Goal: Check status: Check status

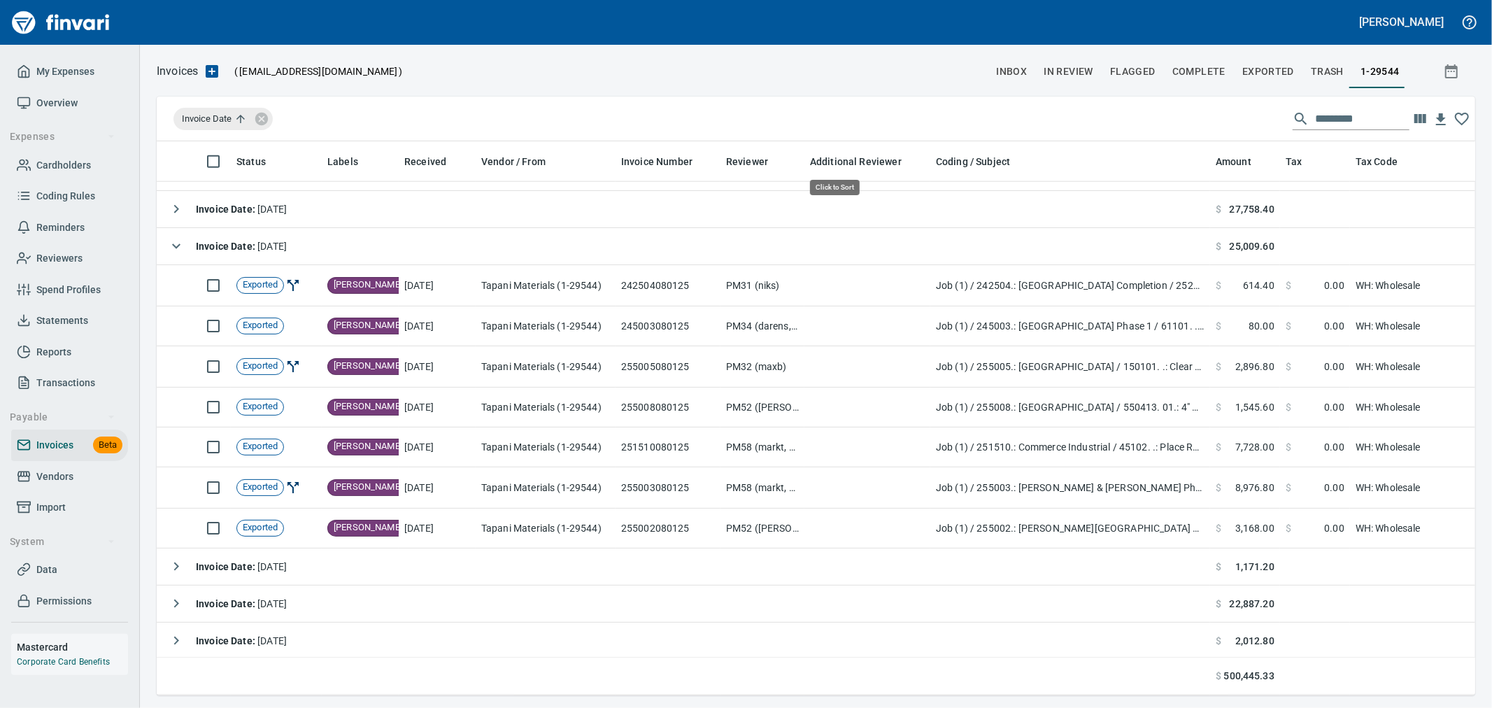
scroll to position [530, 1295]
click at [1077, 60] on button "In Review" at bounding box center [1068, 72] width 66 height 34
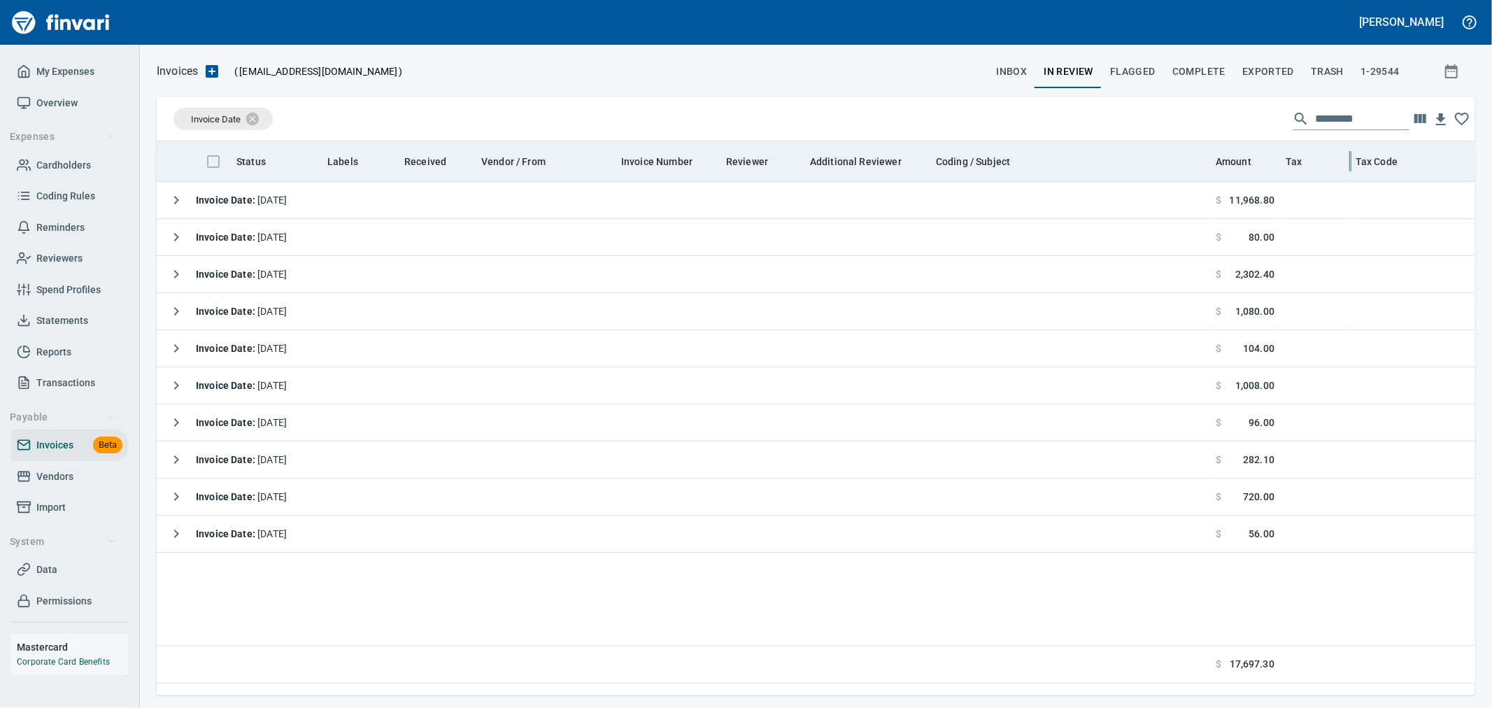
scroll to position [530, 1295]
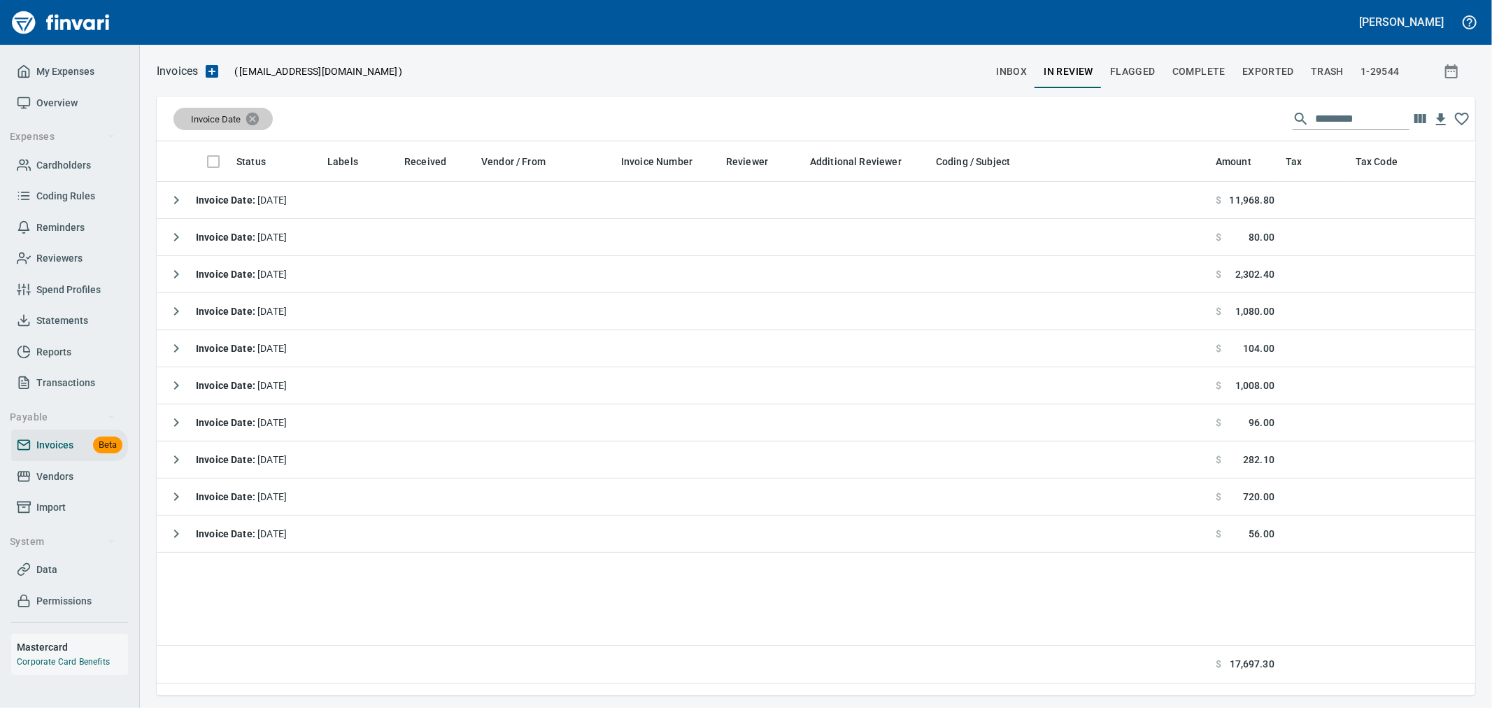
click at [259, 120] on icon at bounding box center [252, 118] width 13 height 13
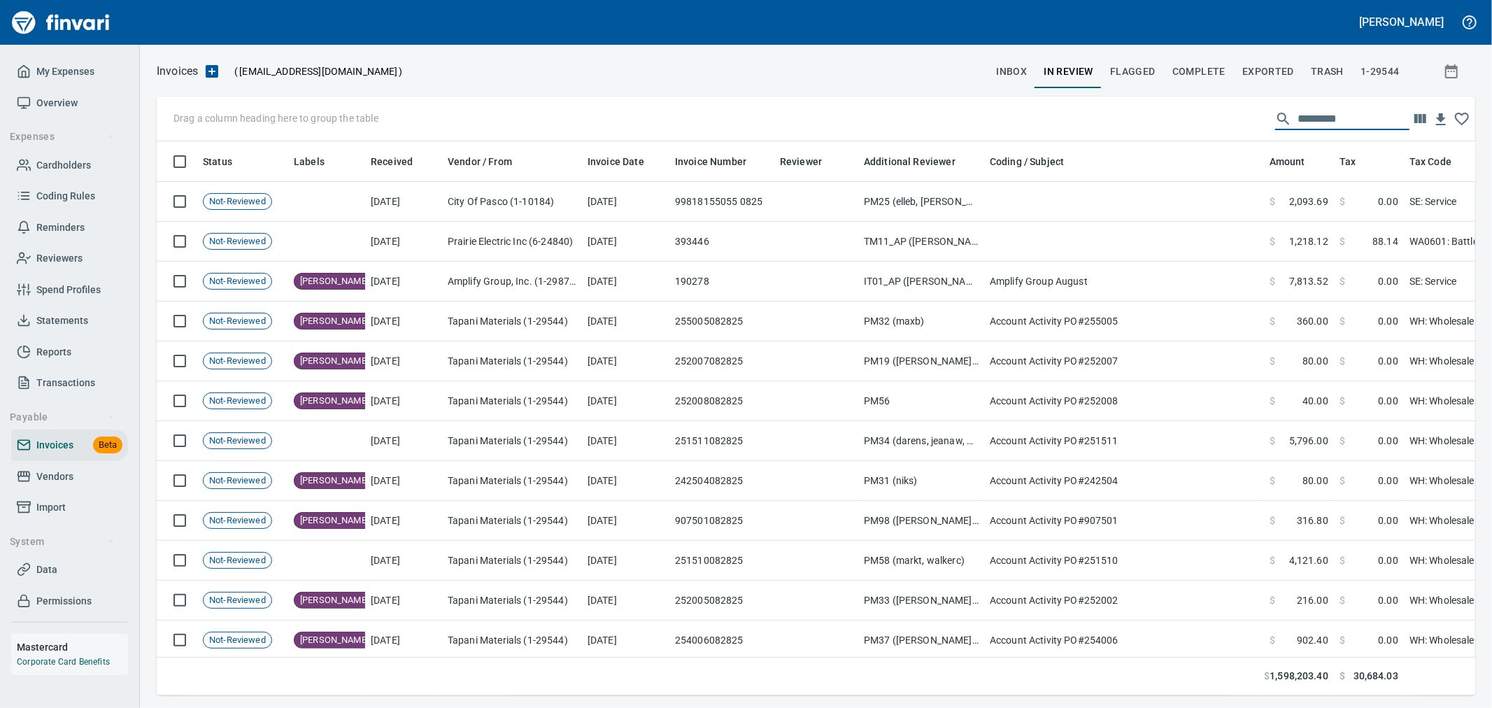
click at [1350, 119] on input "text" at bounding box center [1353, 119] width 112 height 22
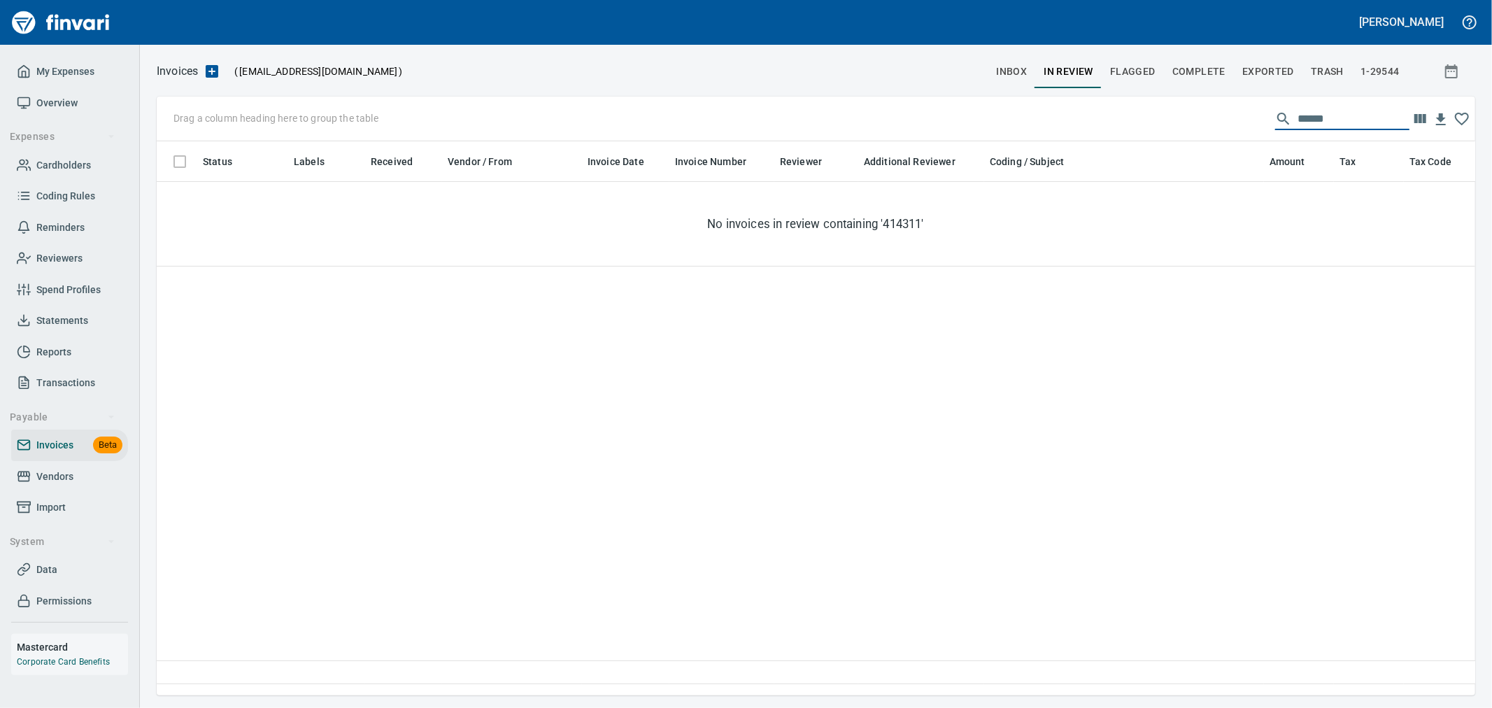
type input "*******"
click at [1218, 73] on span "Complete" at bounding box center [1198, 71] width 53 height 17
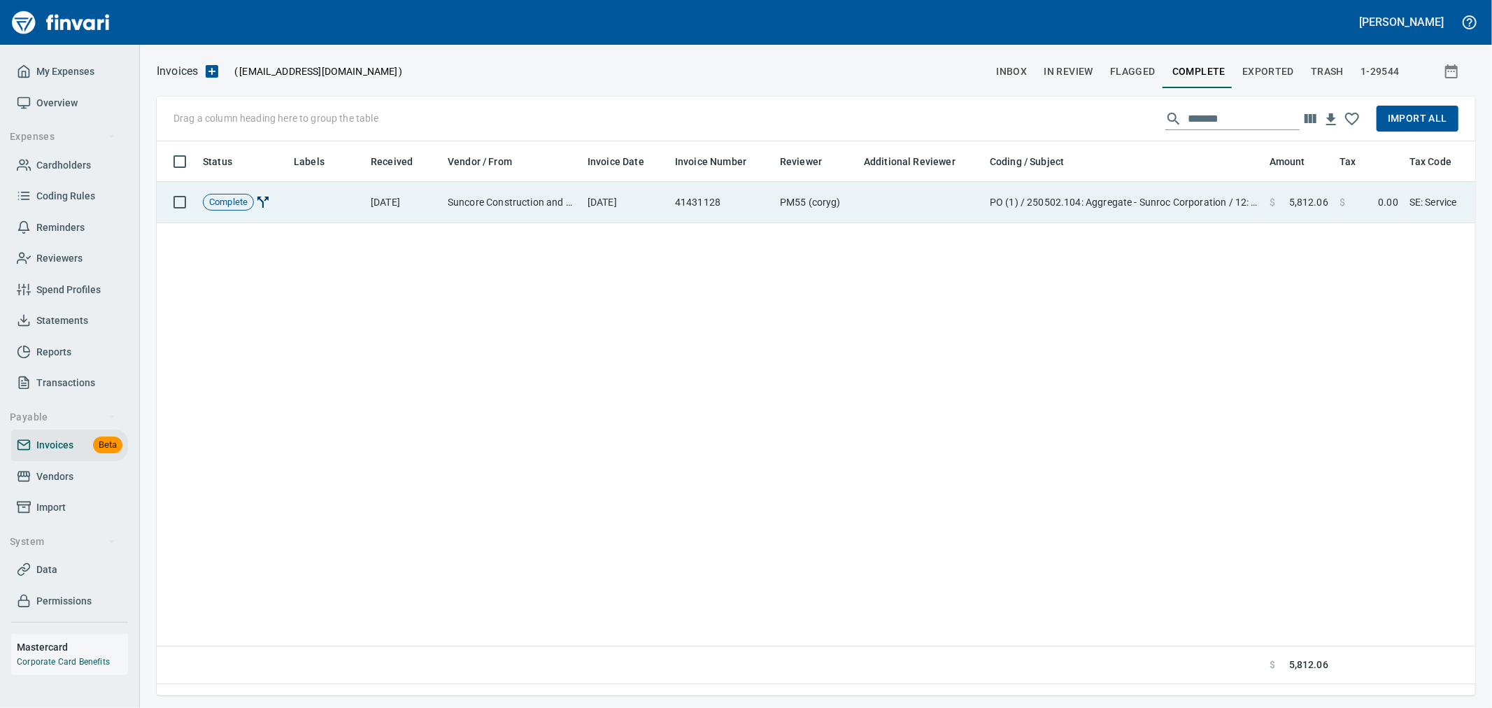
click at [1190, 204] on td "PO (1) / 250502.104: Aggregate - Sunroc Corporation / 12: Pit Run 6" Minus + Bo…" at bounding box center [1124, 202] width 280 height 41
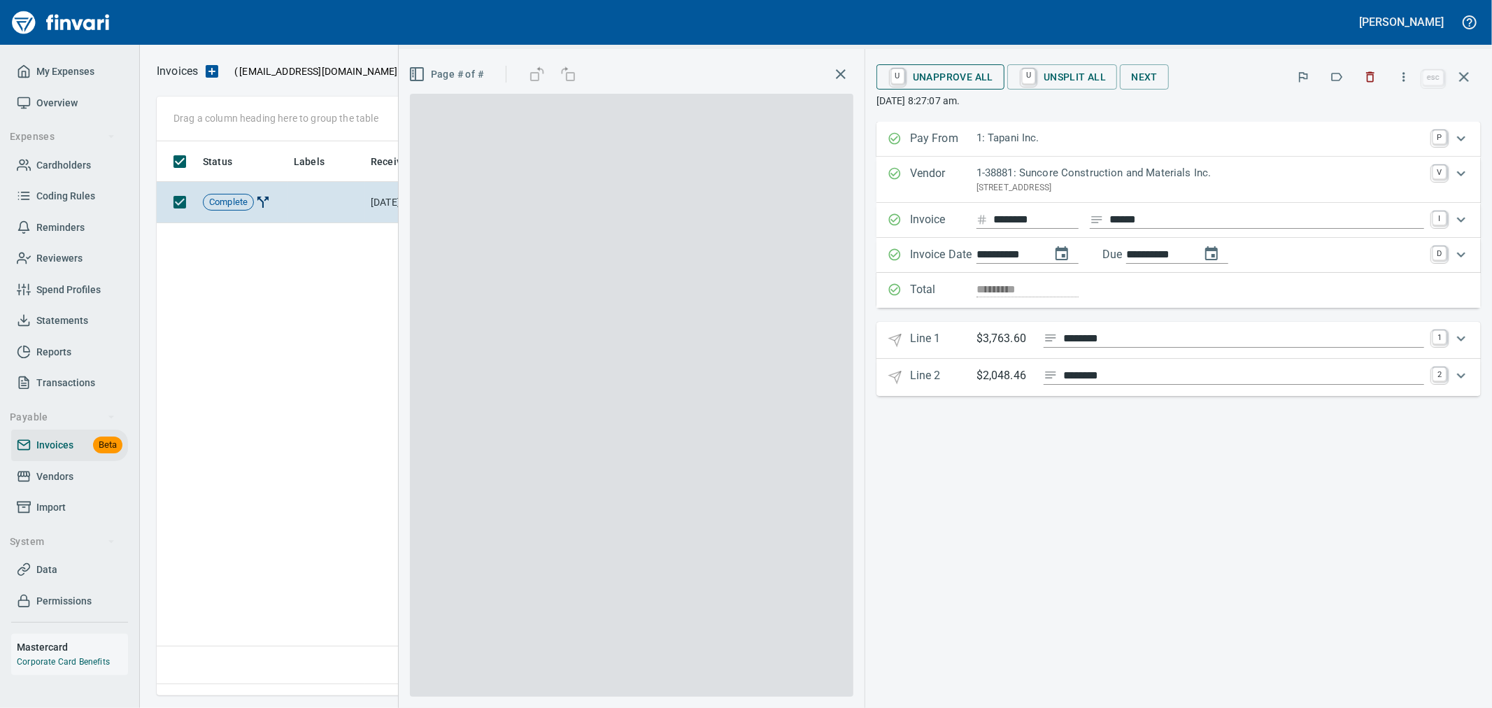
click at [943, 79] on span "U Unapprove All" at bounding box center [940, 77] width 106 height 24
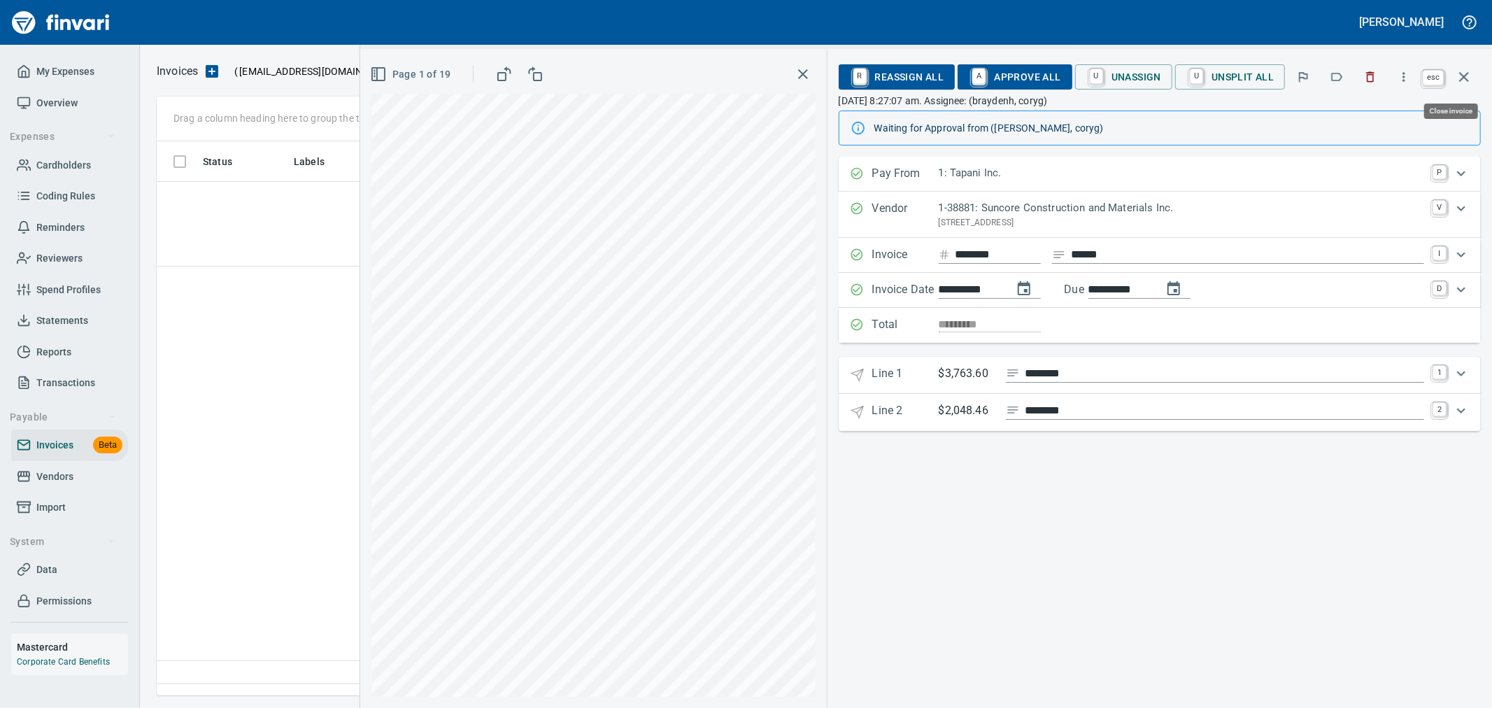
click at [1470, 73] on icon "button" at bounding box center [1463, 77] width 17 height 17
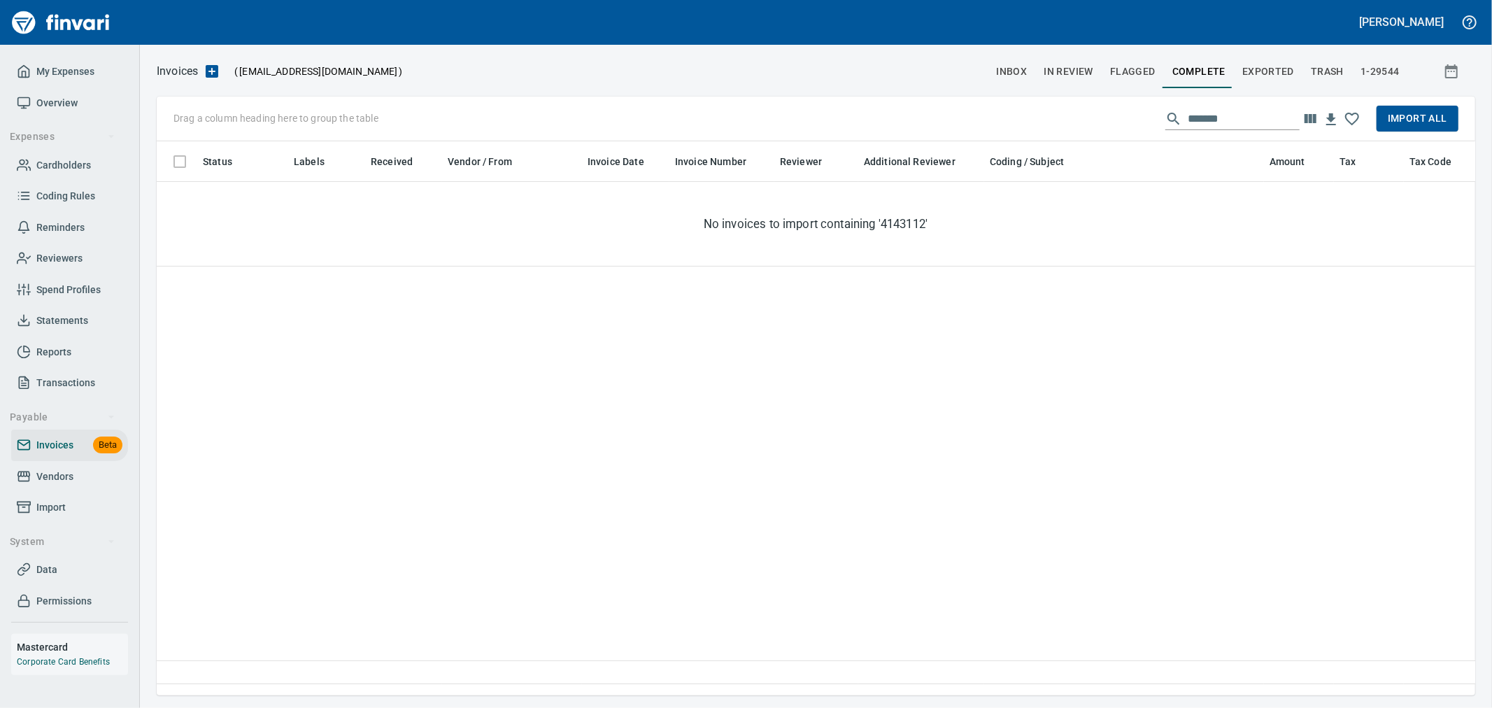
scroll to position [530, 1306]
